Goal: Find specific fact: Find specific fact

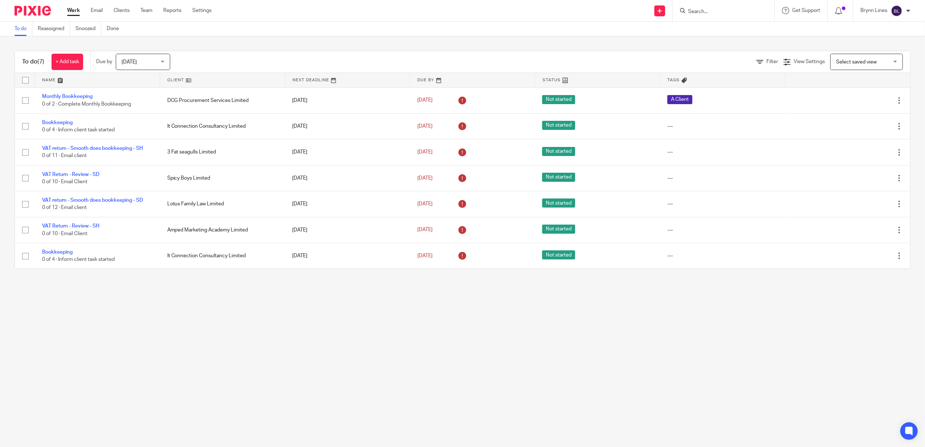
click at [711, 18] on div at bounding box center [724, 10] width 102 height 21
click at [711, 9] on input "Search" at bounding box center [719, 12] width 65 height 7
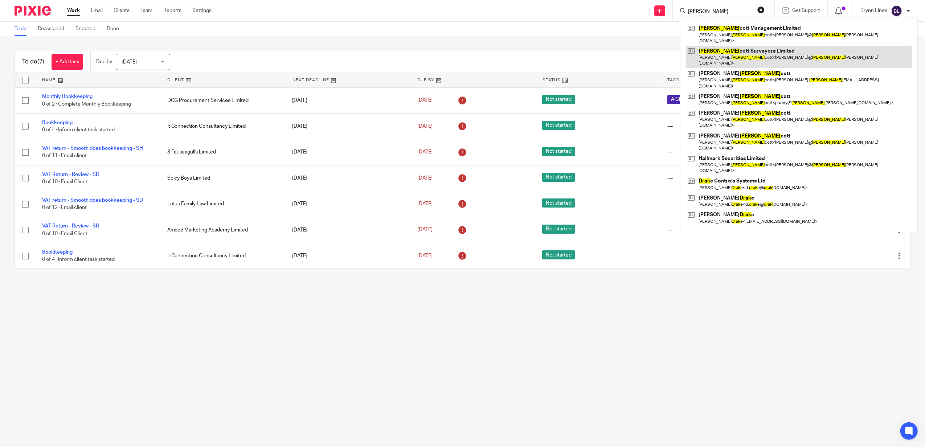
type input "[PERSON_NAME]"
click at [718, 47] on link at bounding box center [799, 57] width 226 height 22
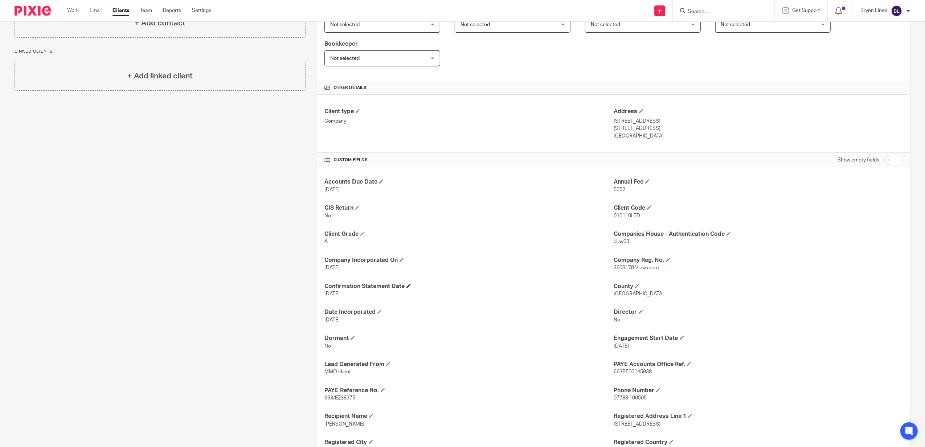
scroll to position [193, 0]
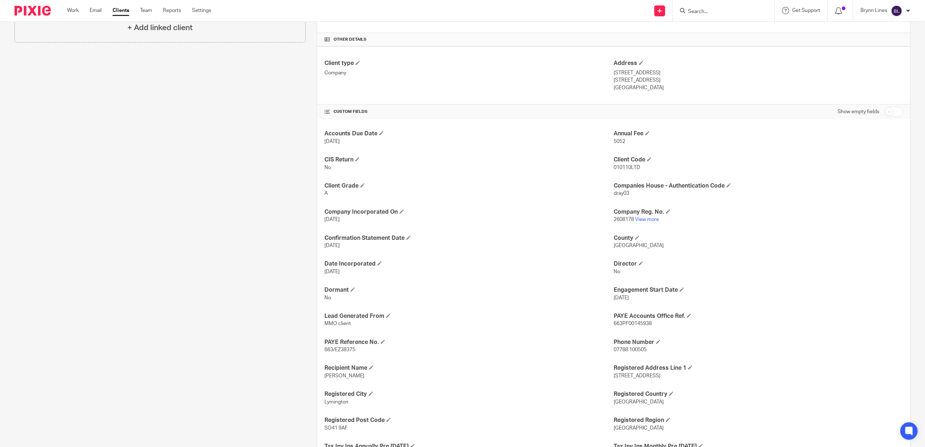
click at [620, 195] on span "dray03" at bounding box center [621, 193] width 16 height 5
copy span "dray03"
